Goal: Transaction & Acquisition: Obtain resource

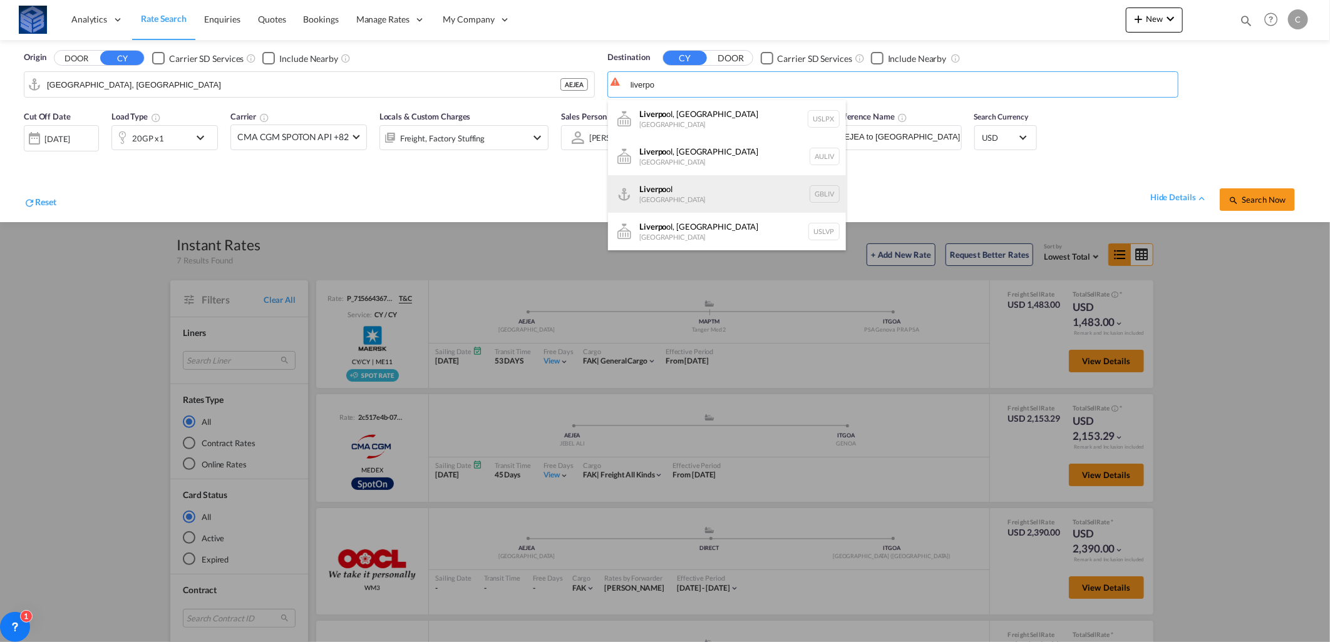
click at [686, 197] on div "Liverpo ol [GEOGRAPHIC_DATA] GBLIV" at bounding box center [727, 194] width 238 height 38
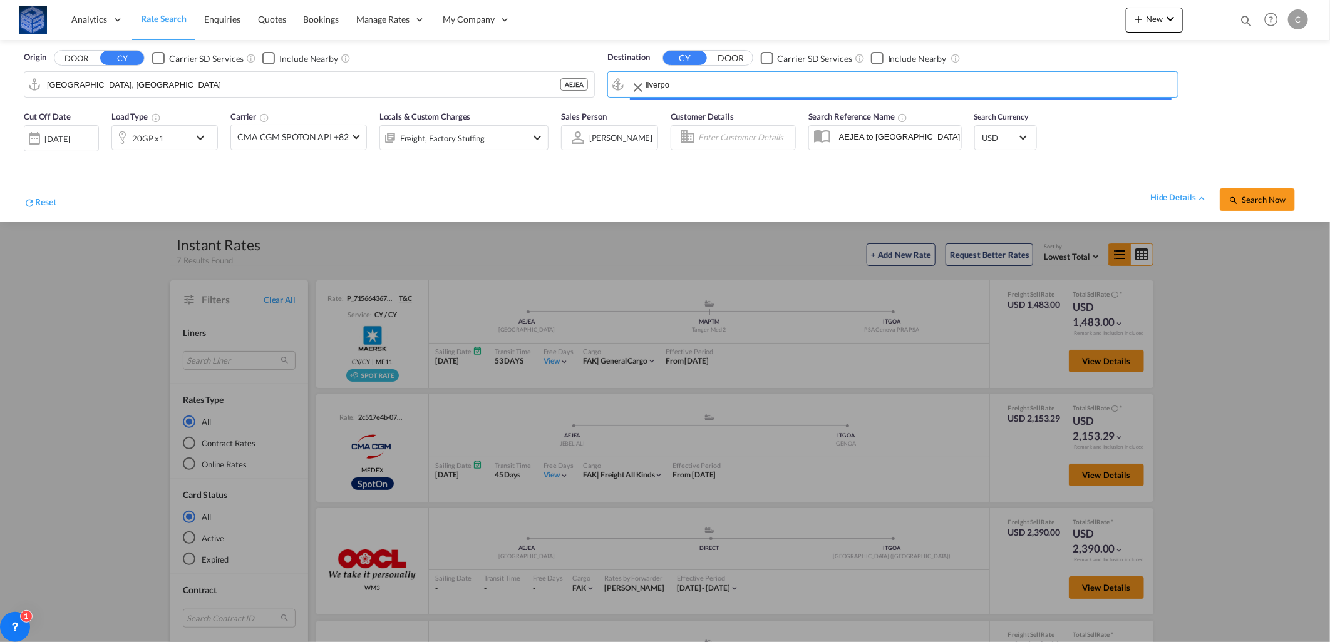
type input "[GEOGRAPHIC_DATA], GBLIV"
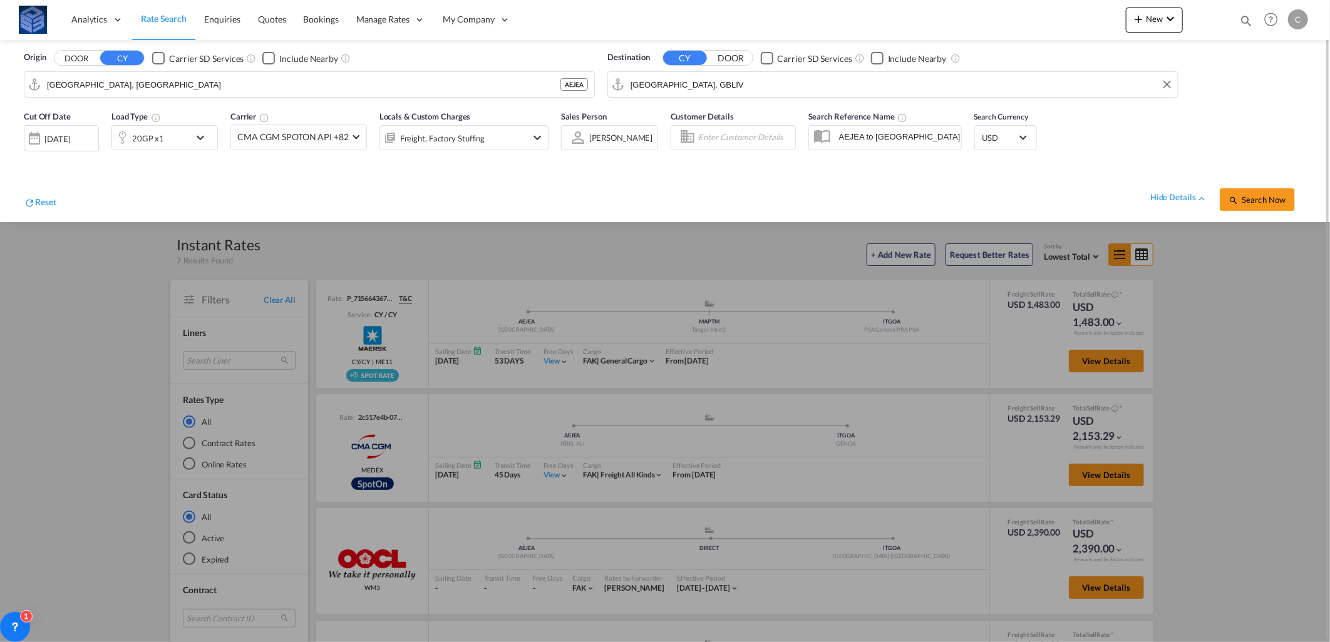
click at [187, 134] on div "20GP x1" at bounding box center [151, 137] width 78 height 25
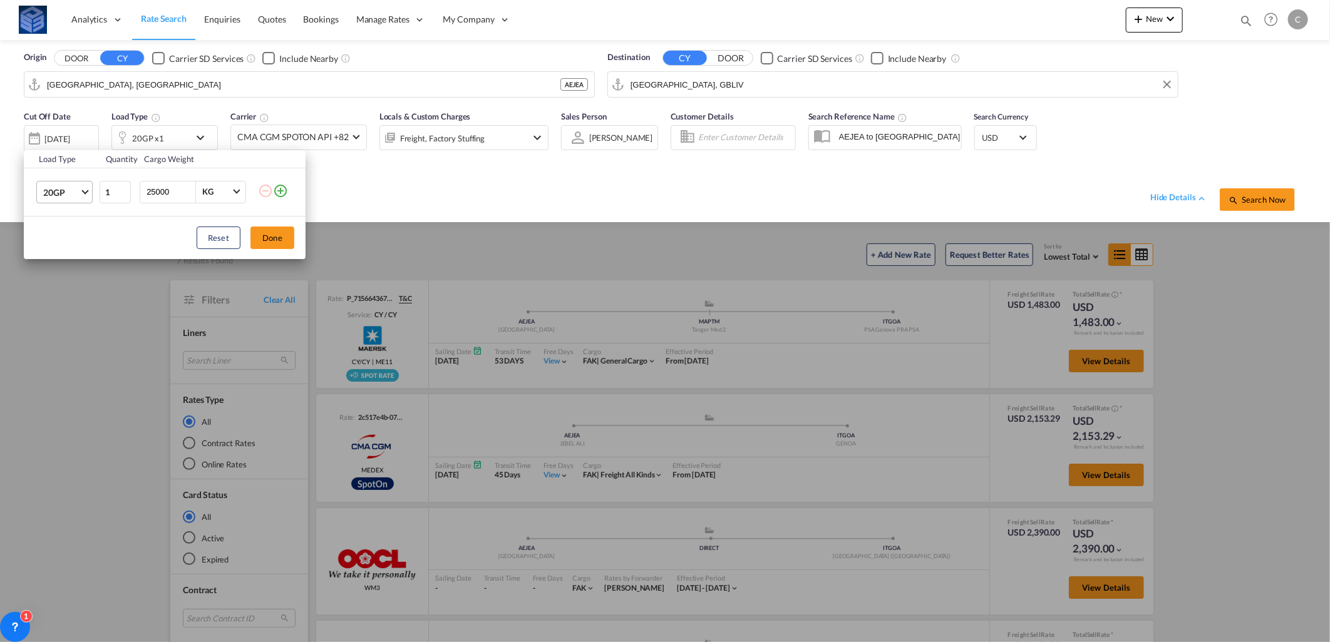
click at [88, 185] on md-select-value "20GP" at bounding box center [67, 192] width 50 height 21
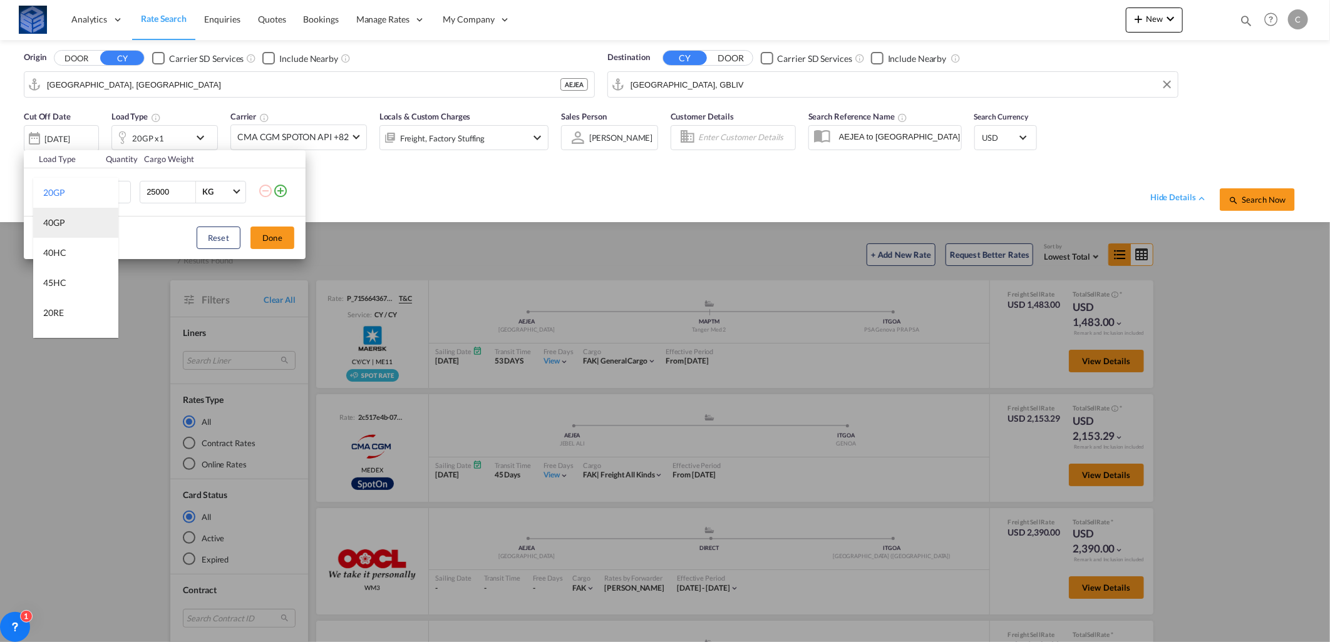
click at [61, 222] on div "40GP" at bounding box center [54, 223] width 22 height 13
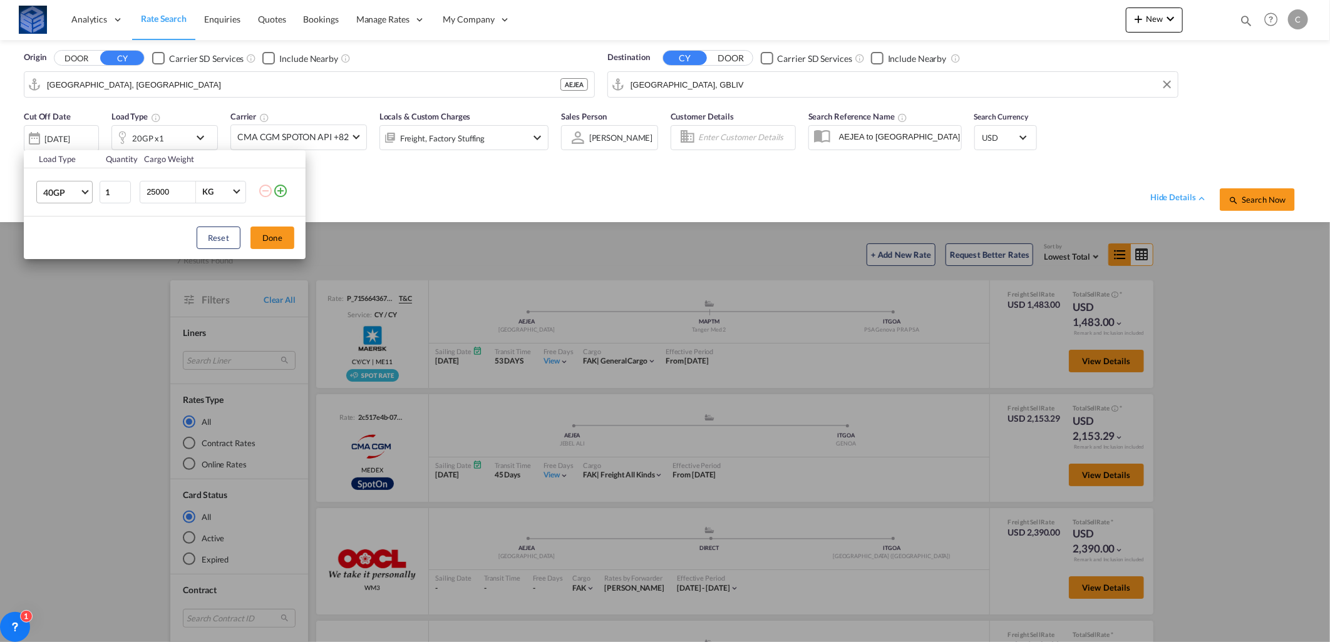
click at [53, 188] on span "40GP" at bounding box center [61, 193] width 36 height 13
drag, startPoint x: 53, startPoint y: 229, endPoint x: 83, endPoint y: 214, distance: 34.2
click at [53, 229] on md-option "40HC" at bounding box center [75, 223] width 85 height 30
drag, startPoint x: 159, startPoint y: 190, endPoint x: 132, endPoint y: 188, distance: 27.0
click at [132, 188] on tr "40HC 1 25000 KG KG" at bounding box center [165, 192] width 282 height 48
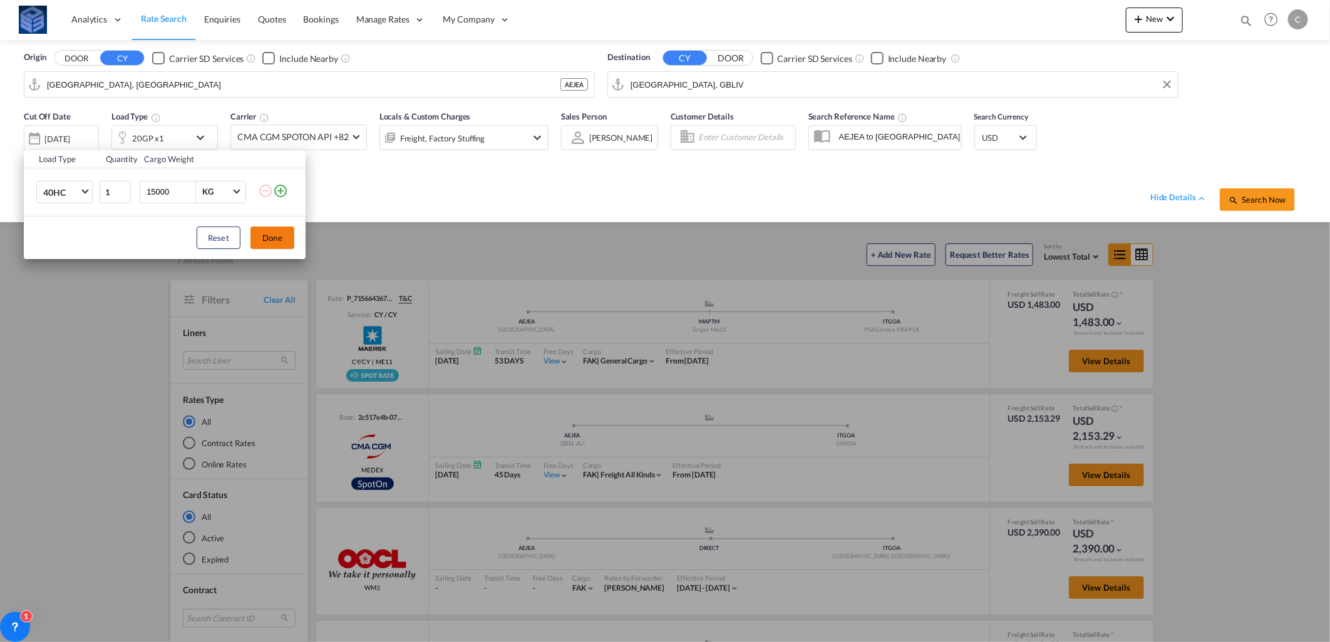
type input "15000"
click at [274, 242] on button "Done" at bounding box center [272, 238] width 44 height 23
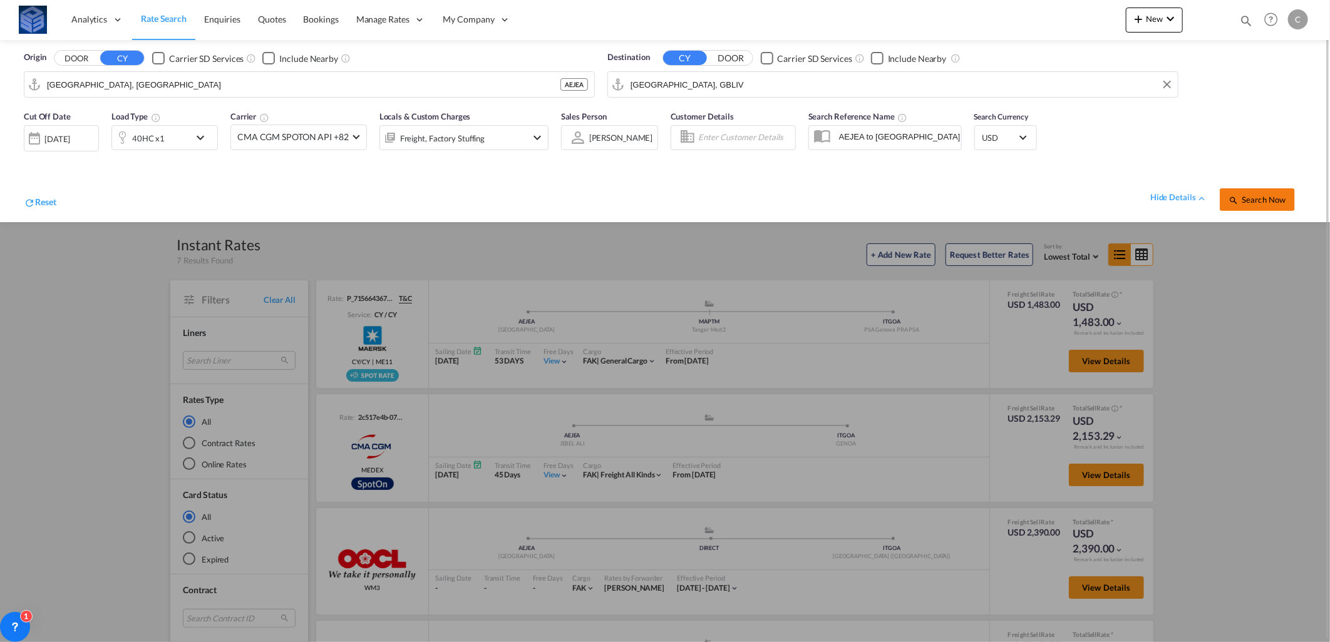
click at [1260, 208] on button "Search Now" at bounding box center [1257, 199] width 75 height 23
